Goal: Task Accomplishment & Management: Manage account settings

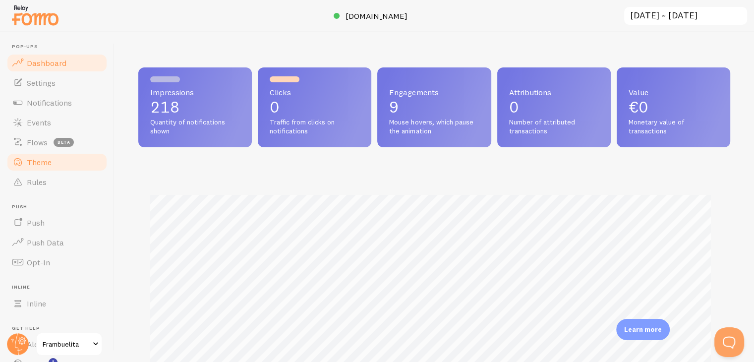
click at [56, 163] on link "Theme" at bounding box center [57, 162] width 102 height 20
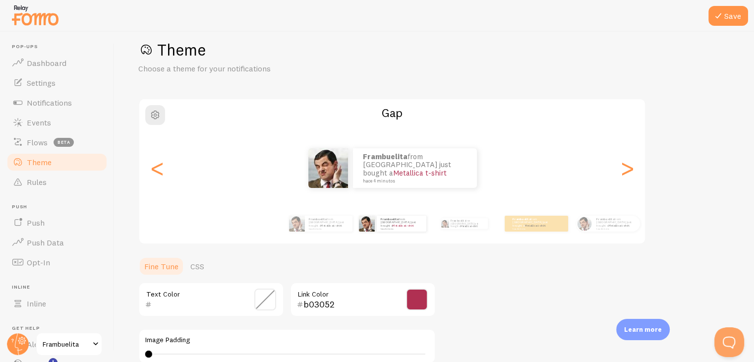
scroll to position [3, 0]
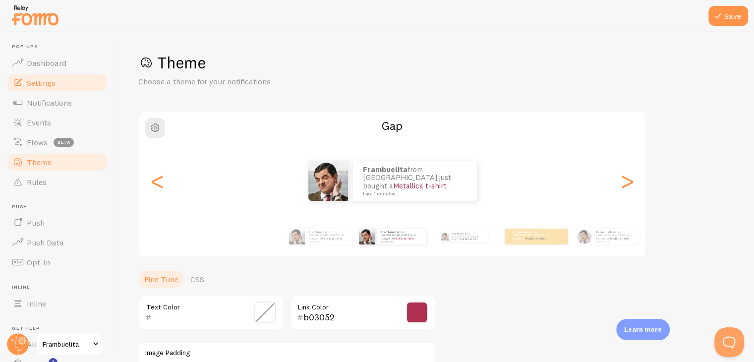
click at [64, 90] on link "Settings" at bounding box center [57, 83] width 102 height 20
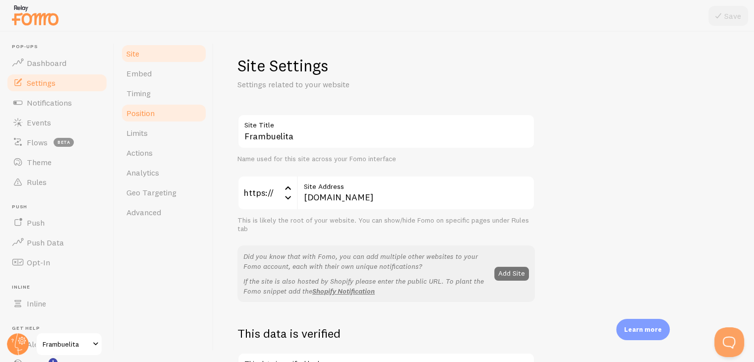
click at [136, 108] on link "Position" at bounding box center [164, 113] width 87 height 20
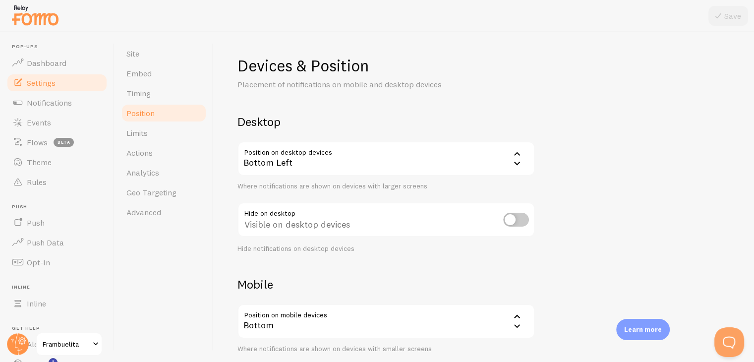
click at [428, 163] on div "Bottom Left" at bounding box center [387, 158] width 298 height 35
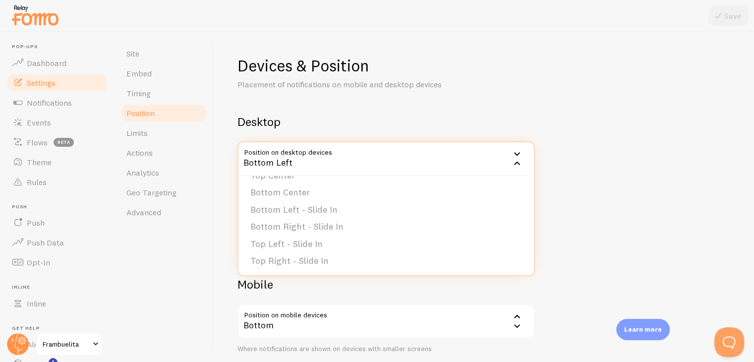
scroll to position [83, 0]
click at [474, 302] on div "Mobile Position on mobile devices bottom Bottom Bottom Top Where notifications …" at bounding box center [387, 346] width 298 height 139
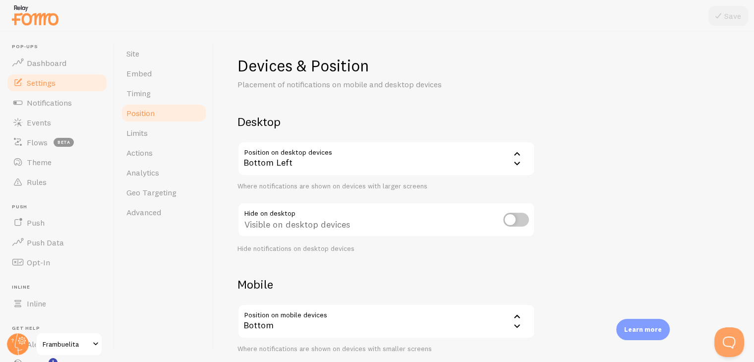
click at [464, 318] on div "Bottom" at bounding box center [387, 321] width 298 height 35
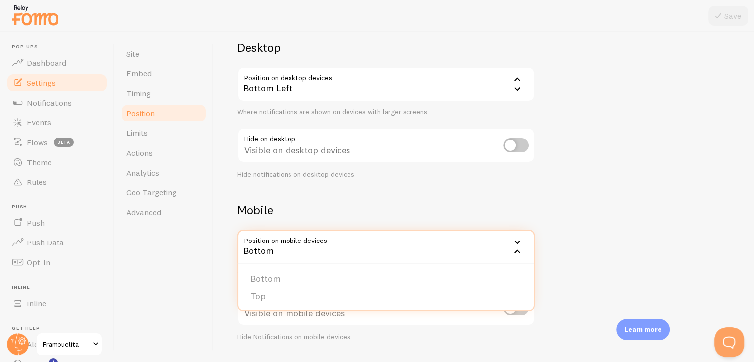
scroll to position [85, 0]
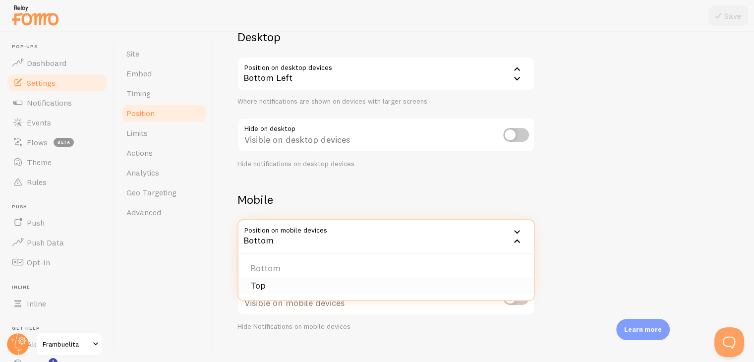
click at [435, 286] on li "Top" at bounding box center [387, 285] width 296 height 17
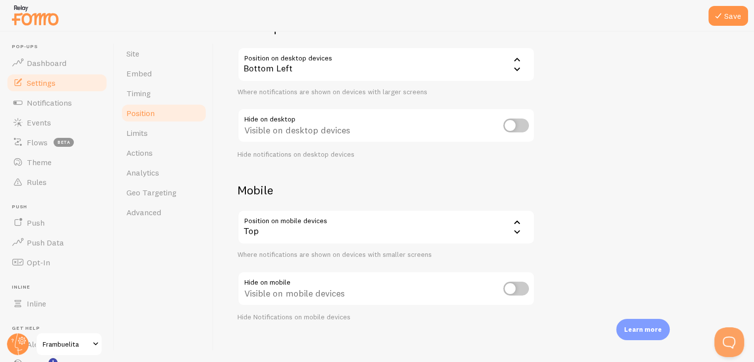
scroll to position [95, 0]
click at [519, 290] on input "checkbox" at bounding box center [516, 288] width 26 height 14
click at [515, 284] on input "checkbox" at bounding box center [516, 288] width 26 height 14
checkbox input "false"
click at [716, 13] on icon at bounding box center [719, 16] width 12 height 12
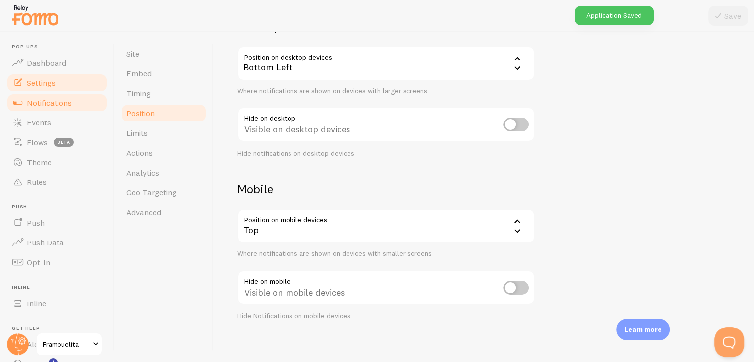
click at [72, 108] on link "Notifications" at bounding box center [57, 103] width 102 height 20
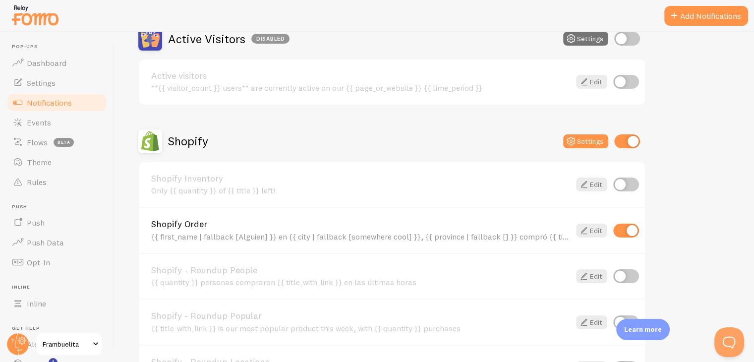
scroll to position [265, 0]
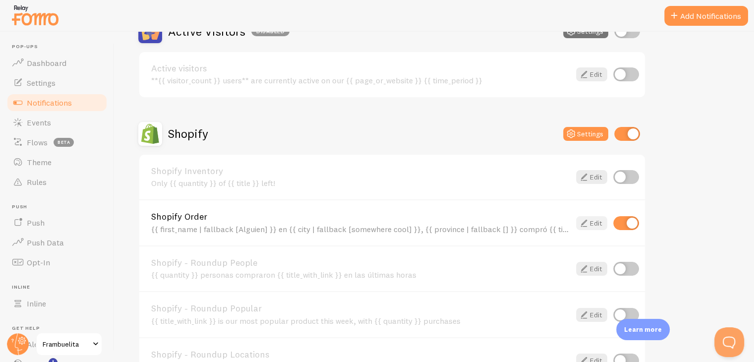
click at [594, 228] on link "Edit" at bounding box center [591, 223] width 31 height 14
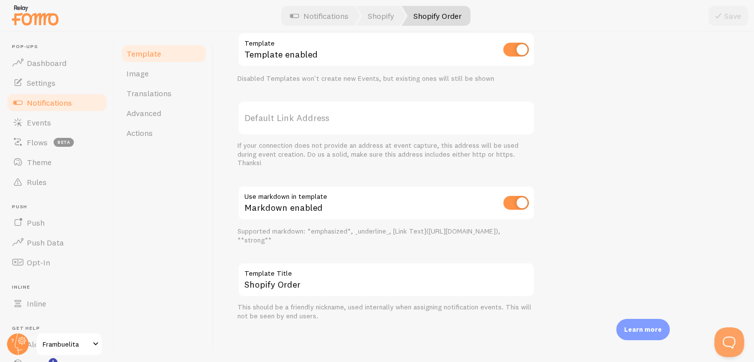
scroll to position [398, 0]
click at [148, 78] on link "Image" at bounding box center [164, 73] width 87 height 20
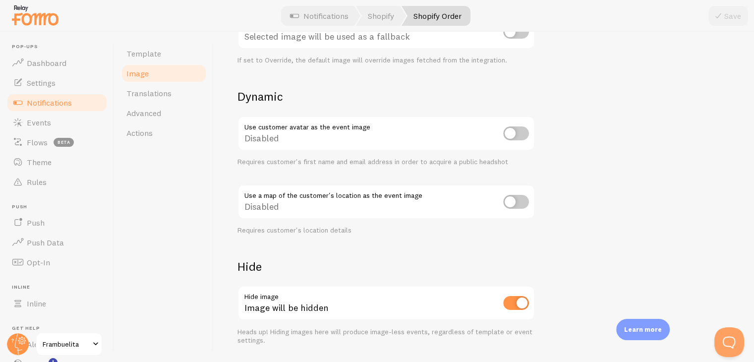
scroll to position [389, 0]
click at [512, 304] on input "checkbox" at bounding box center [516, 303] width 26 height 14
checkbox input "false"
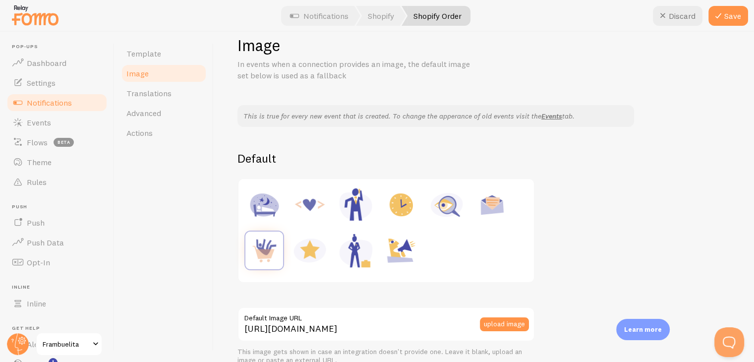
scroll to position [20, 0]
click at [736, 12] on button "Save" at bounding box center [729, 16] width 40 height 20
click at [54, 55] on link "Dashboard" at bounding box center [57, 63] width 102 height 20
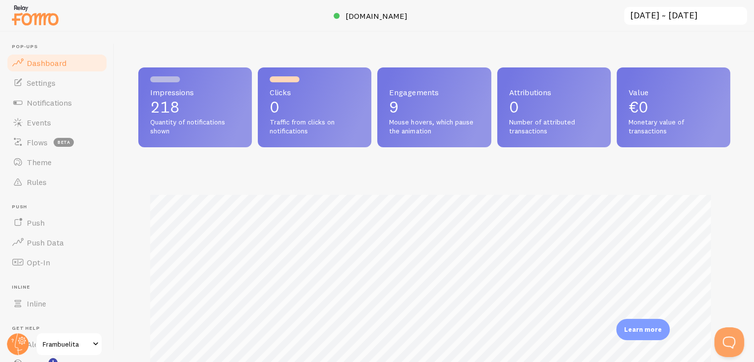
scroll to position [260, 584]
click at [394, 120] on span "Mouse hovers, which pause the animation" at bounding box center [434, 126] width 90 height 17
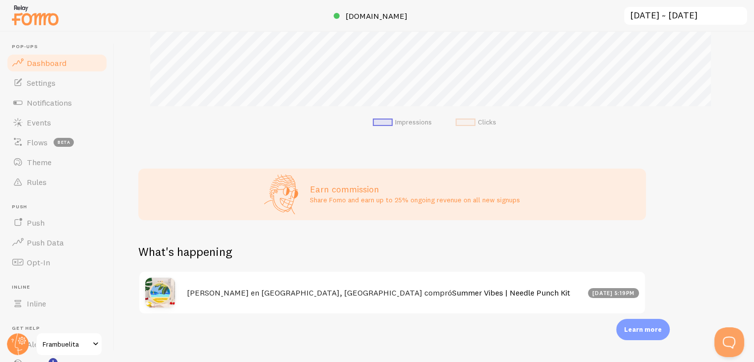
scroll to position [11, 0]
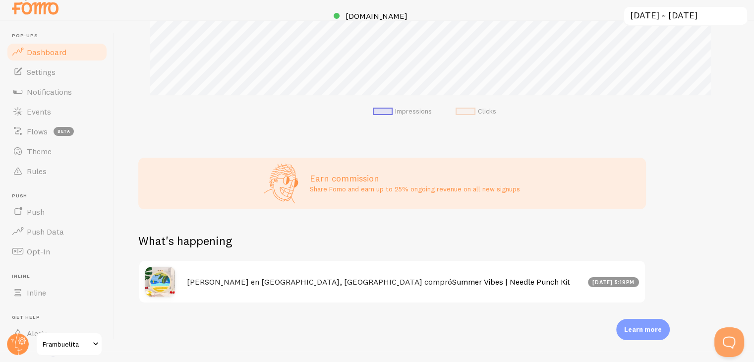
click at [506, 283] on h4 "Rosa en Badalona, Barcelona compró Summer Vibes | Needle Punch Kit" at bounding box center [384, 282] width 395 height 10
click at [26, 264] on ul "Pop-ups Dashboard Settings Notifications Events Flows beta Theme Rules Push Pus…" at bounding box center [57, 208] width 102 height 350
click at [39, 232] on span "Push Data" at bounding box center [45, 232] width 37 height 10
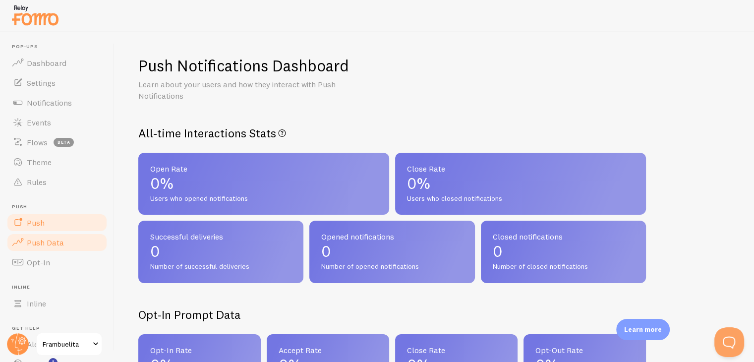
click at [44, 229] on link "Push" at bounding box center [57, 223] width 102 height 20
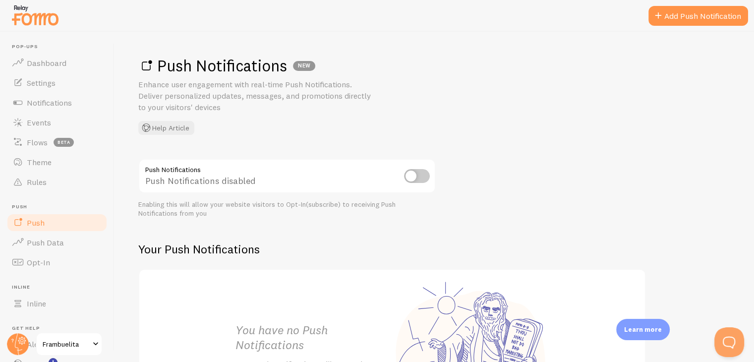
scroll to position [125, 0]
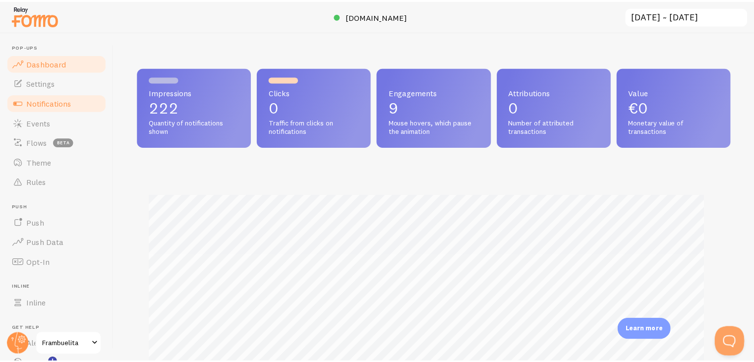
scroll to position [495681, 495357]
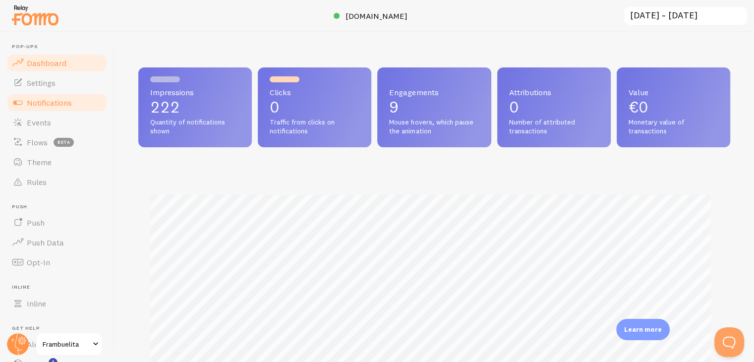
click at [63, 98] on span "Notifications" at bounding box center [49, 103] width 45 height 10
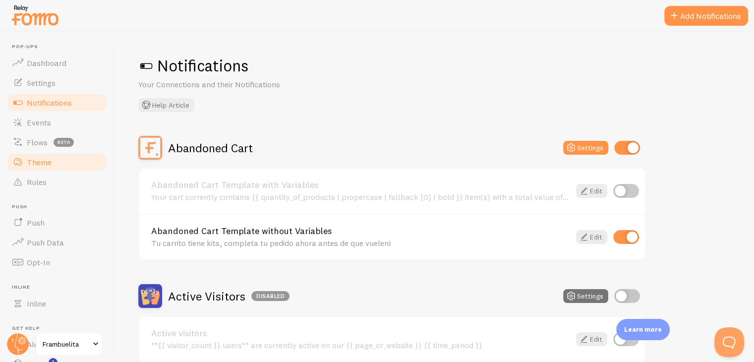
click at [62, 165] on link "Theme" at bounding box center [57, 162] width 102 height 20
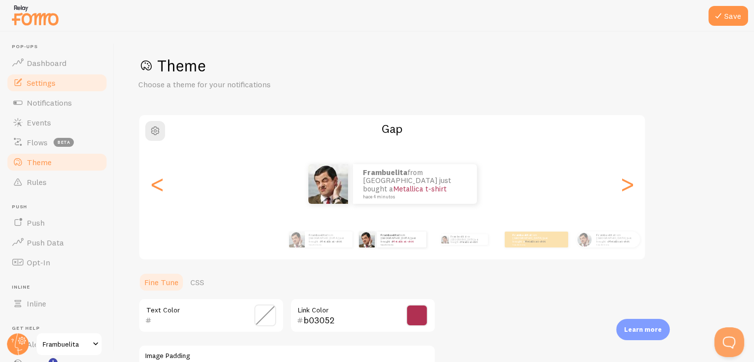
click at [72, 82] on link "Settings" at bounding box center [57, 83] width 102 height 20
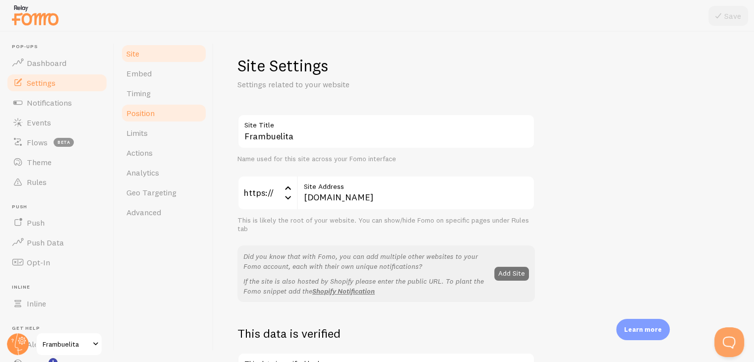
click at [151, 112] on span "Position" at bounding box center [140, 113] width 28 height 10
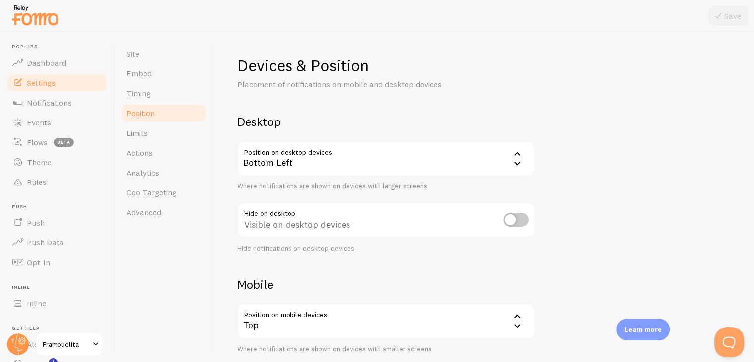
scroll to position [41, 0]
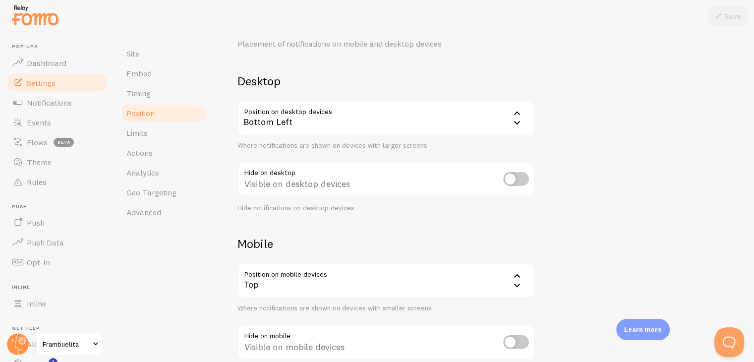
click at [395, 131] on div "Bottom Left" at bounding box center [387, 118] width 298 height 35
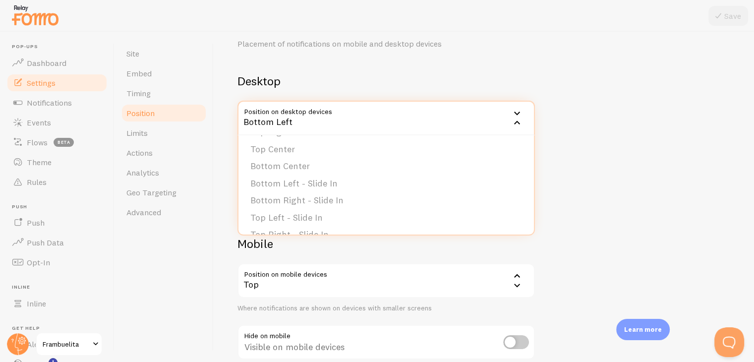
scroll to position [77, 0]
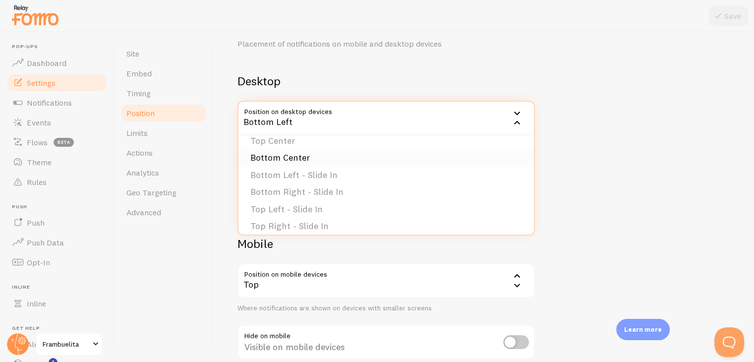
click at [397, 160] on li "Bottom Center" at bounding box center [387, 157] width 296 height 17
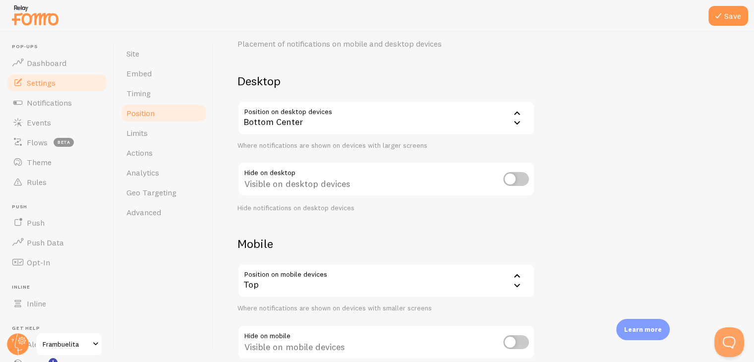
click at [386, 128] on div "Bottom Center" at bounding box center [387, 118] width 298 height 35
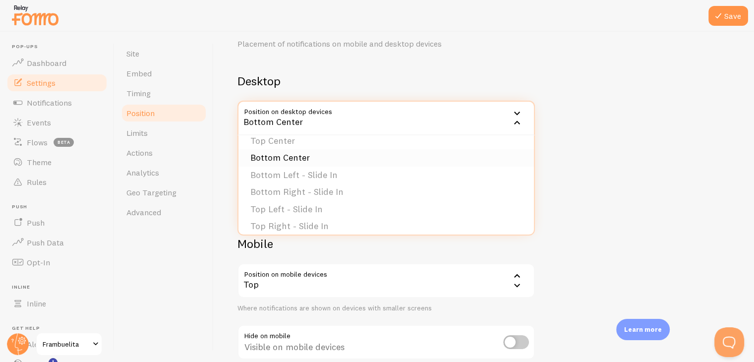
scroll to position [83, 0]
click at [393, 152] on li "Bottom Center" at bounding box center [387, 151] width 296 height 17
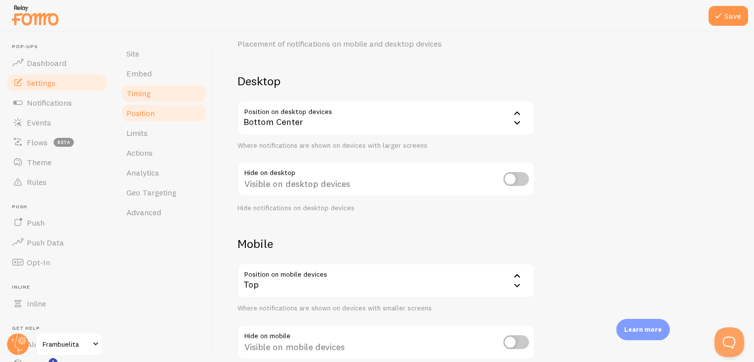
click at [150, 98] on span "Timing" at bounding box center [138, 93] width 24 height 10
click at [732, 17] on button "Save" at bounding box center [729, 16] width 40 height 20
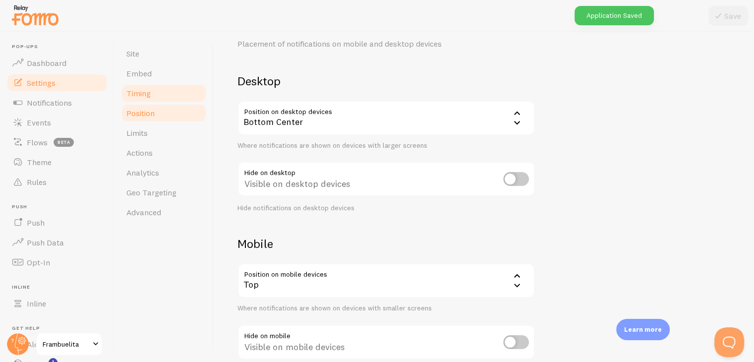
click at [135, 100] on link "Timing" at bounding box center [164, 93] width 87 height 20
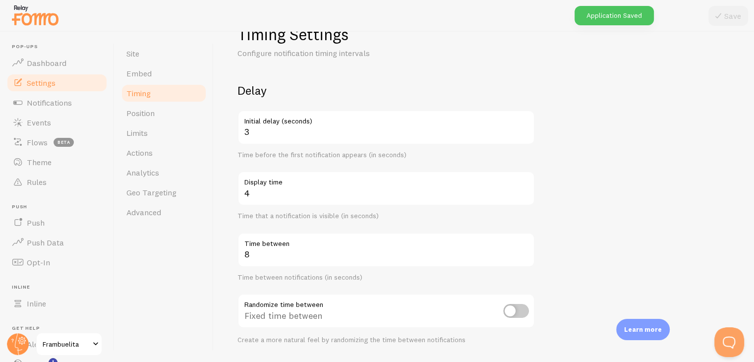
scroll to position [32, 0]
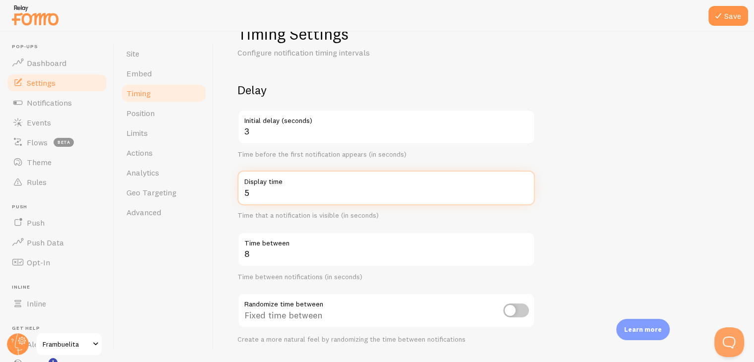
click at [526, 190] on input "5" at bounding box center [387, 188] width 298 height 35
click at [526, 190] on input "6" at bounding box center [387, 188] width 298 height 35
click at [526, 190] on input "7" at bounding box center [387, 188] width 298 height 35
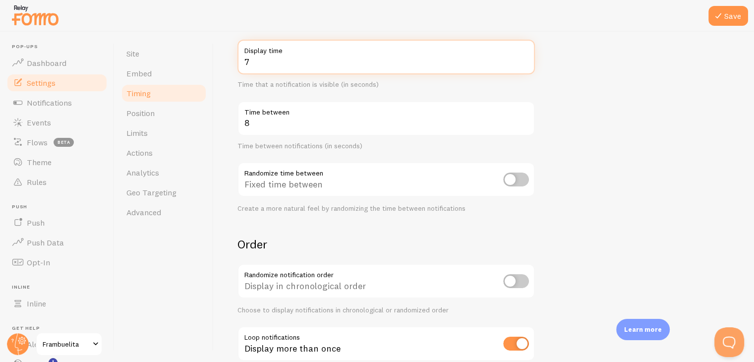
scroll to position [162, 0]
click at [526, 60] on input "8" at bounding box center [387, 57] width 298 height 35
click at [526, 60] on input "9" at bounding box center [387, 57] width 298 height 35
type input "10"
click at [526, 60] on input "10" at bounding box center [387, 57] width 298 height 35
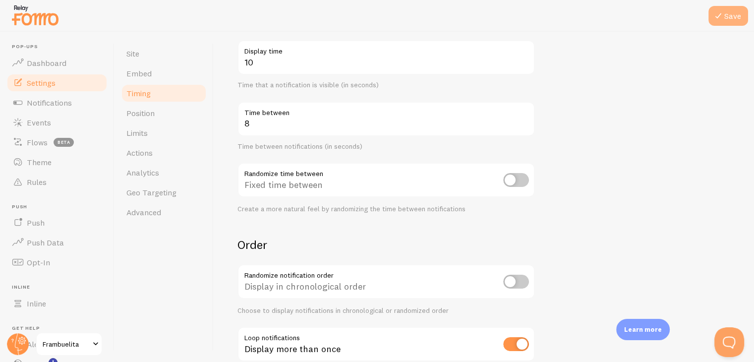
click at [736, 20] on button "Save" at bounding box center [729, 16] width 40 height 20
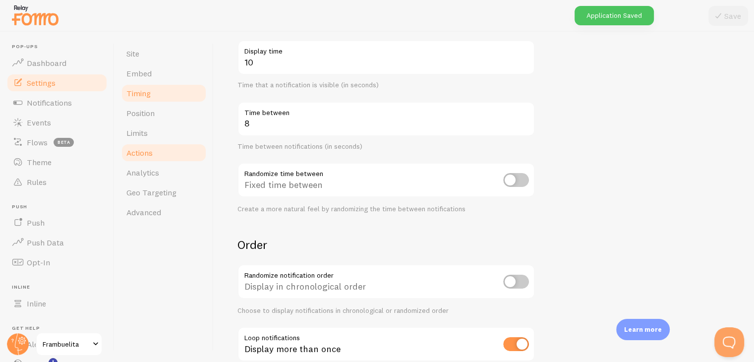
click at [161, 154] on link "Actions" at bounding box center [164, 153] width 87 height 20
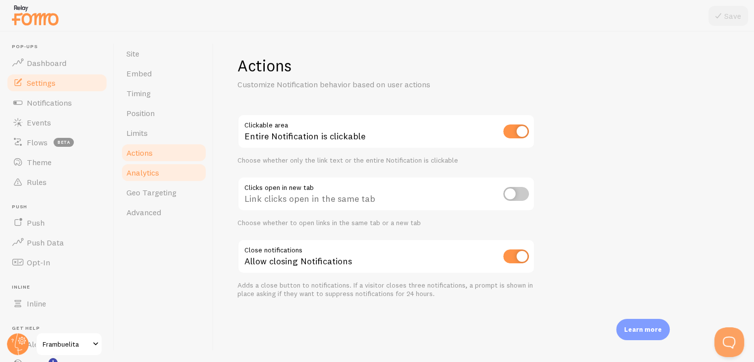
click at [161, 175] on link "Analytics" at bounding box center [164, 173] width 87 height 20
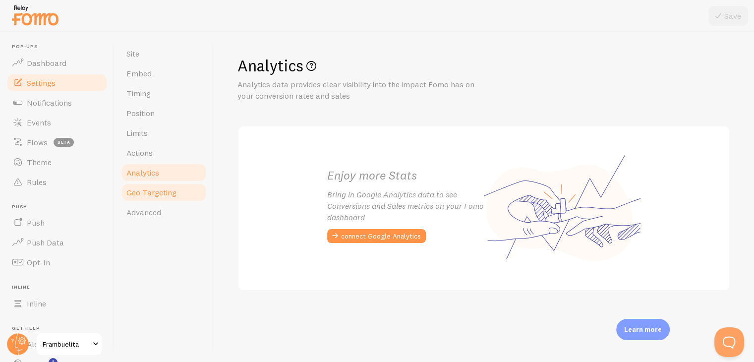
click at [166, 191] on span "Geo Targeting" at bounding box center [151, 192] width 50 height 10
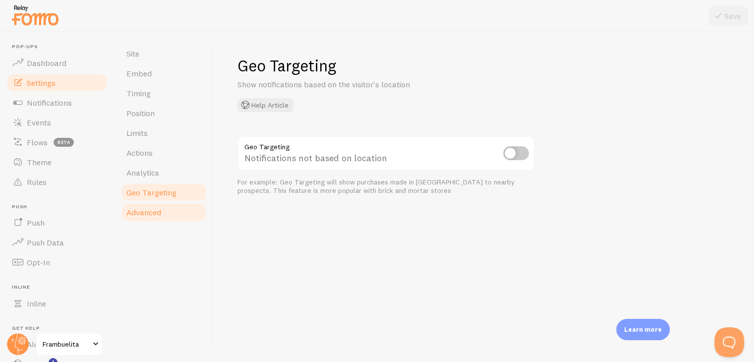
click at [169, 217] on link "Advanced" at bounding box center [164, 212] width 87 height 20
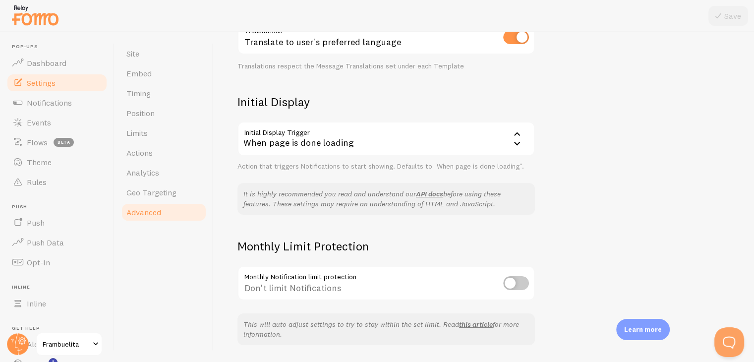
scroll to position [212, 0]
